Goal: Find specific page/section: Find specific page/section

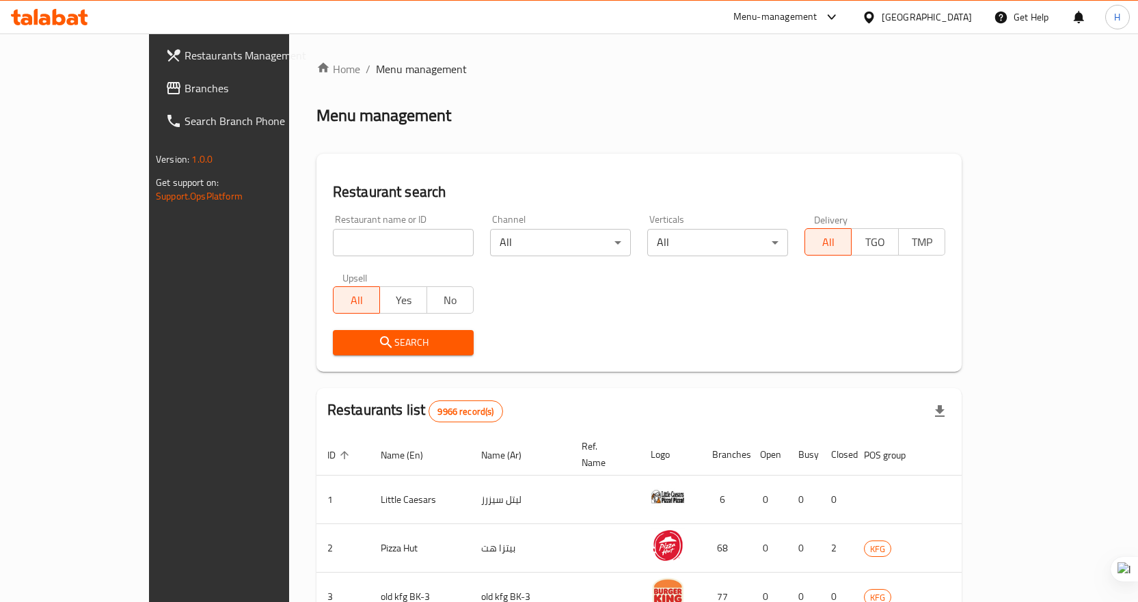
click at [873, 20] on icon at bounding box center [869, 17] width 10 height 12
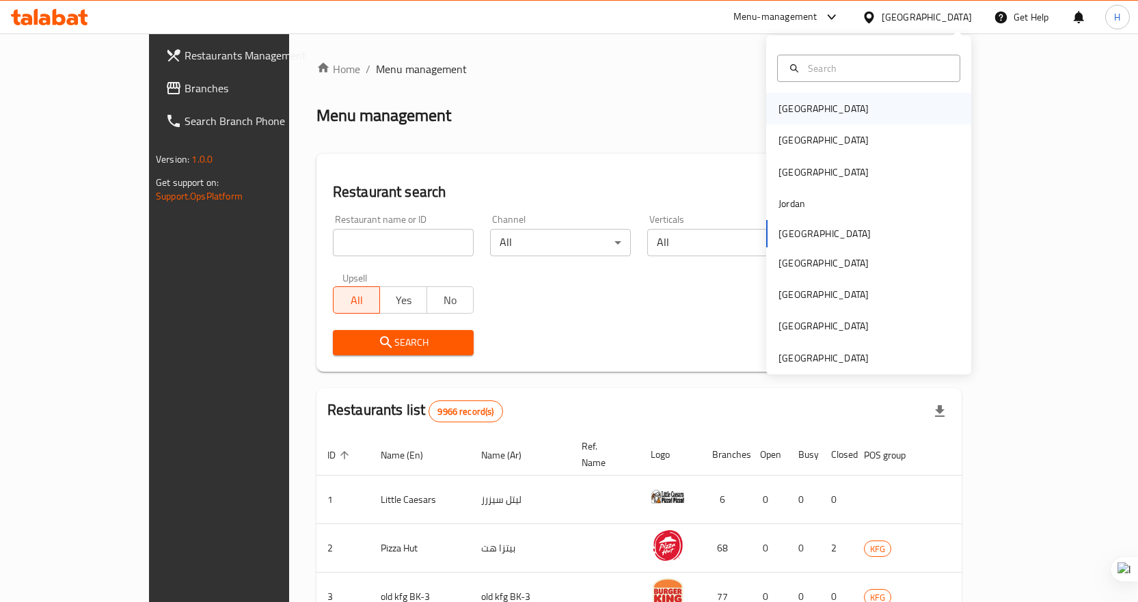
click at [833, 104] on div "[GEOGRAPHIC_DATA]" at bounding box center [868, 108] width 205 height 31
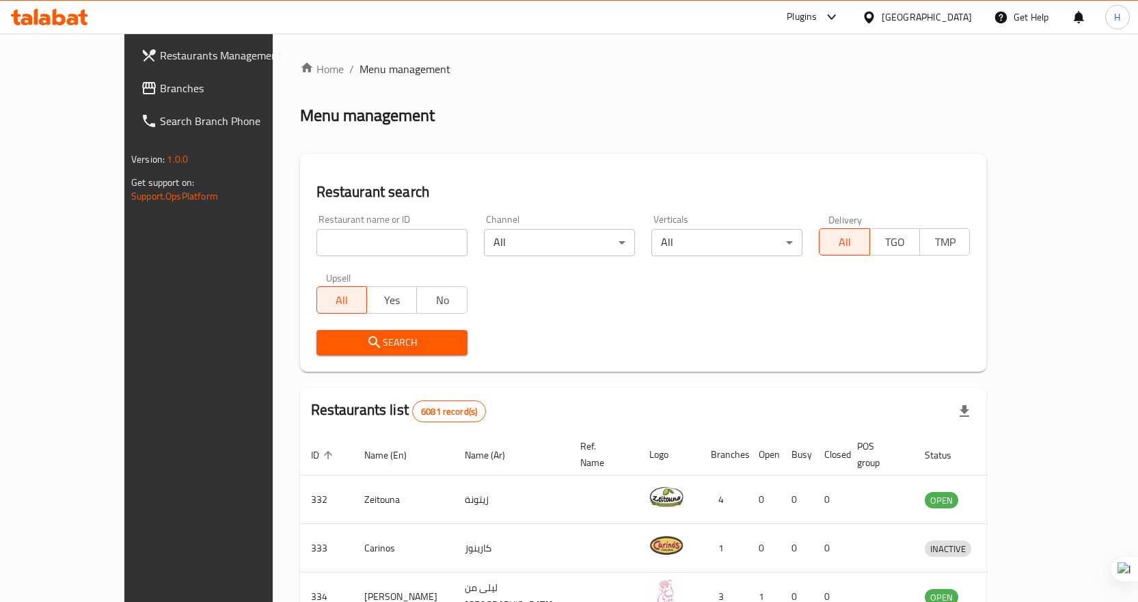
click at [840, 18] on icon at bounding box center [831, 17] width 16 height 16
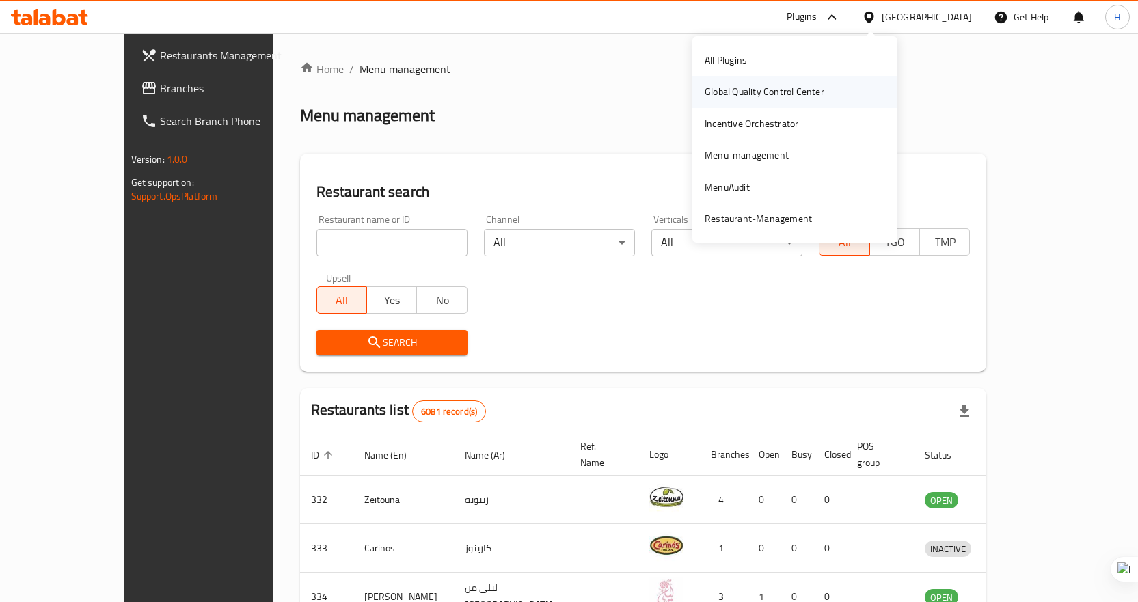
click at [817, 87] on div "Global Quality Control Center" at bounding box center [764, 91] width 120 height 15
